Goal: Navigation & Orientation: Find specific page/section

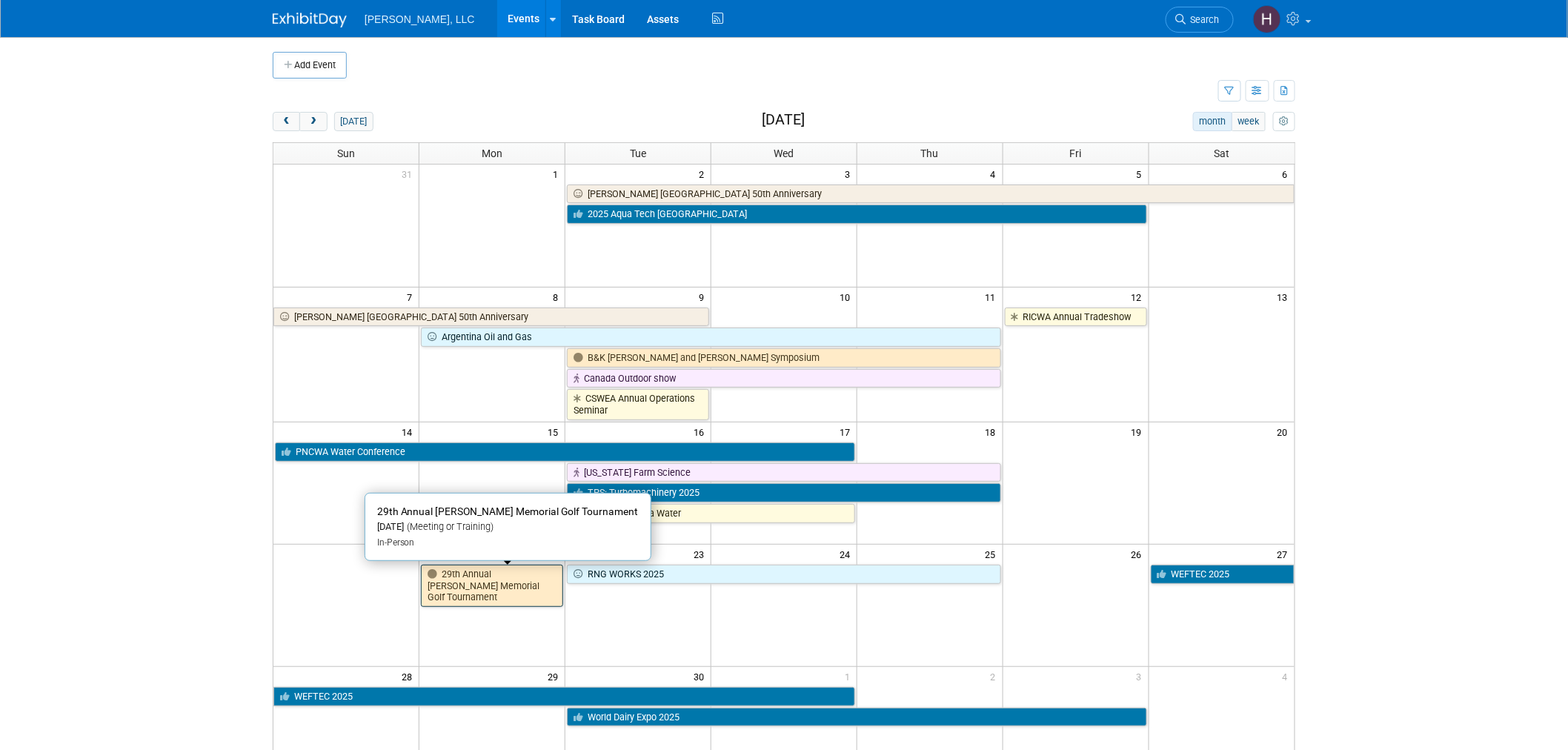
click at [467, 595] on link "29th Annual [PERSON_NAME] Memorial Golf Tournament" at bounding box center [492, 586] width 142 height 42
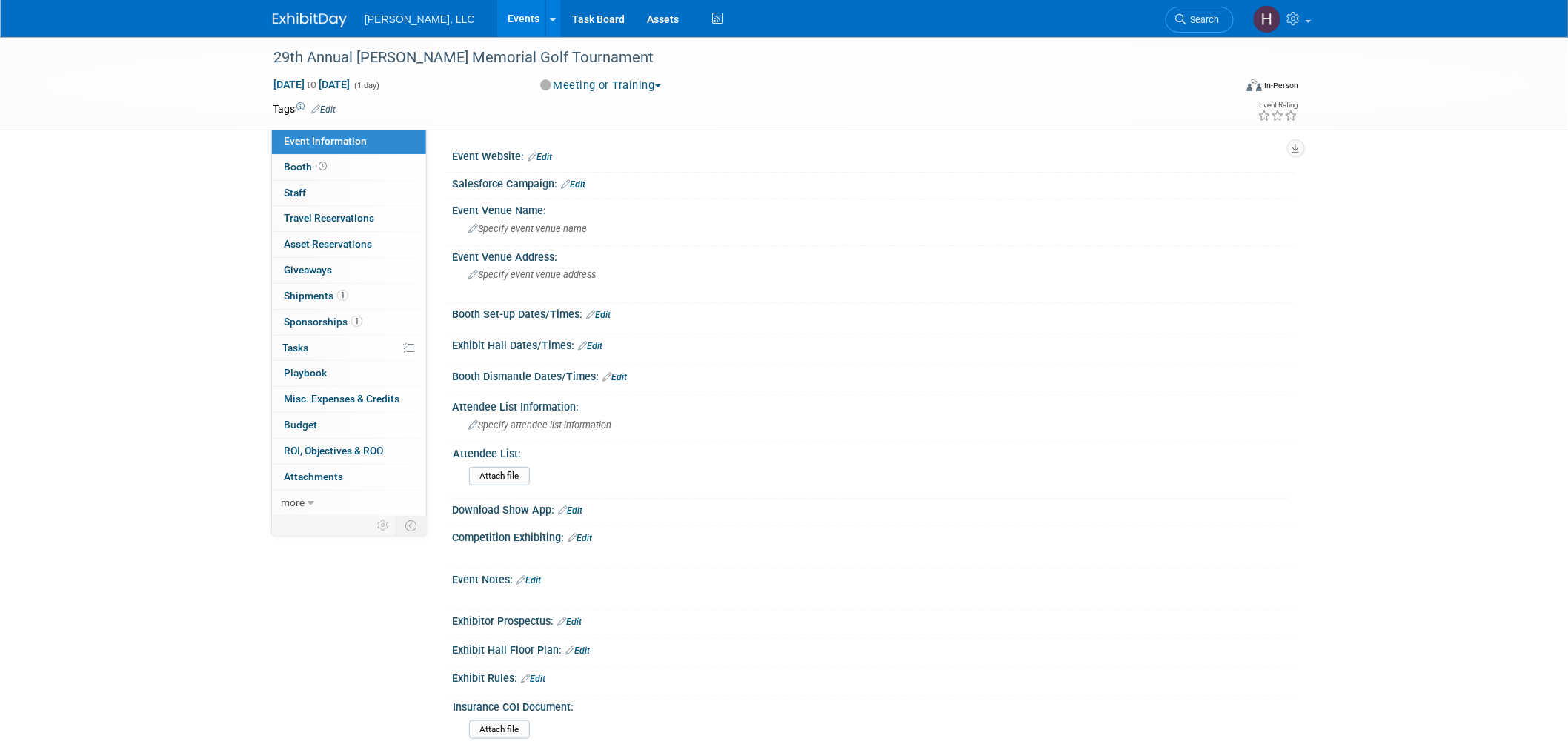
click at [497, 9] on link "Events" at bounding box center [524, 19] width 54 height 37
